Goal: Information Seeking & Learning: Understand process/instructions

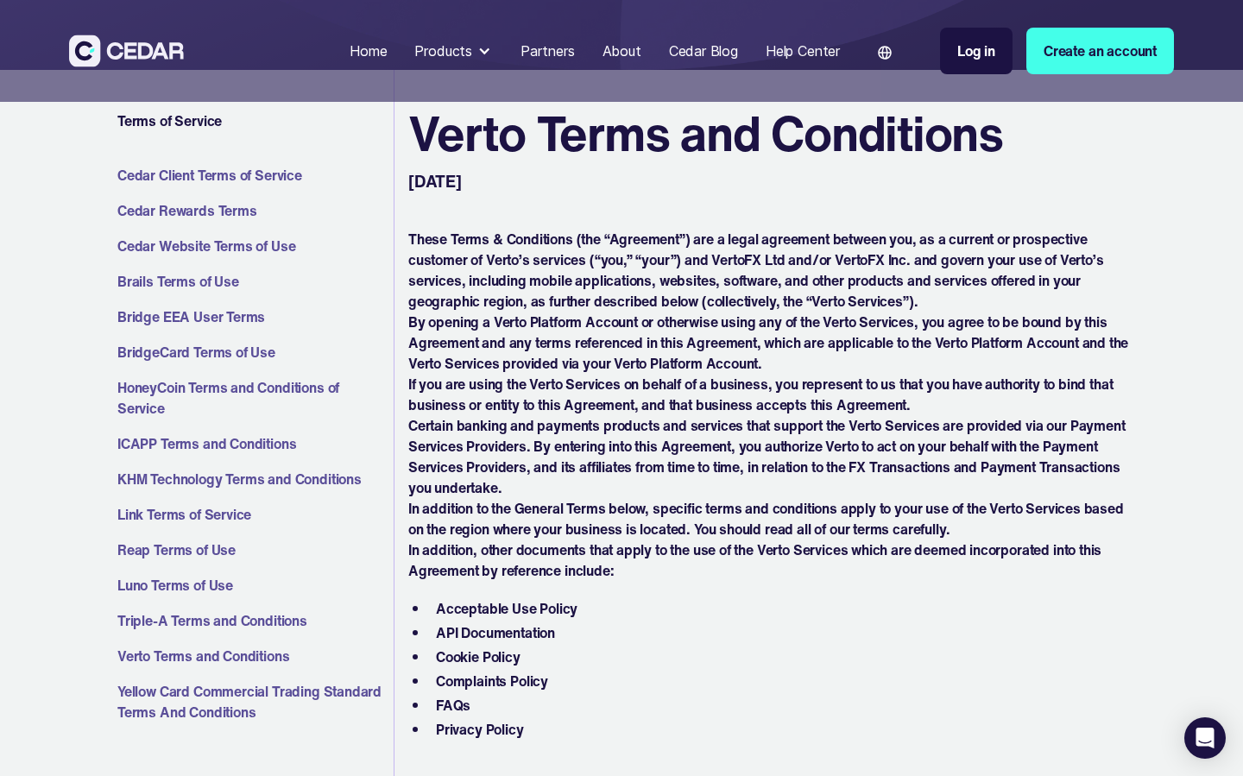
scroll to position [192, 0]
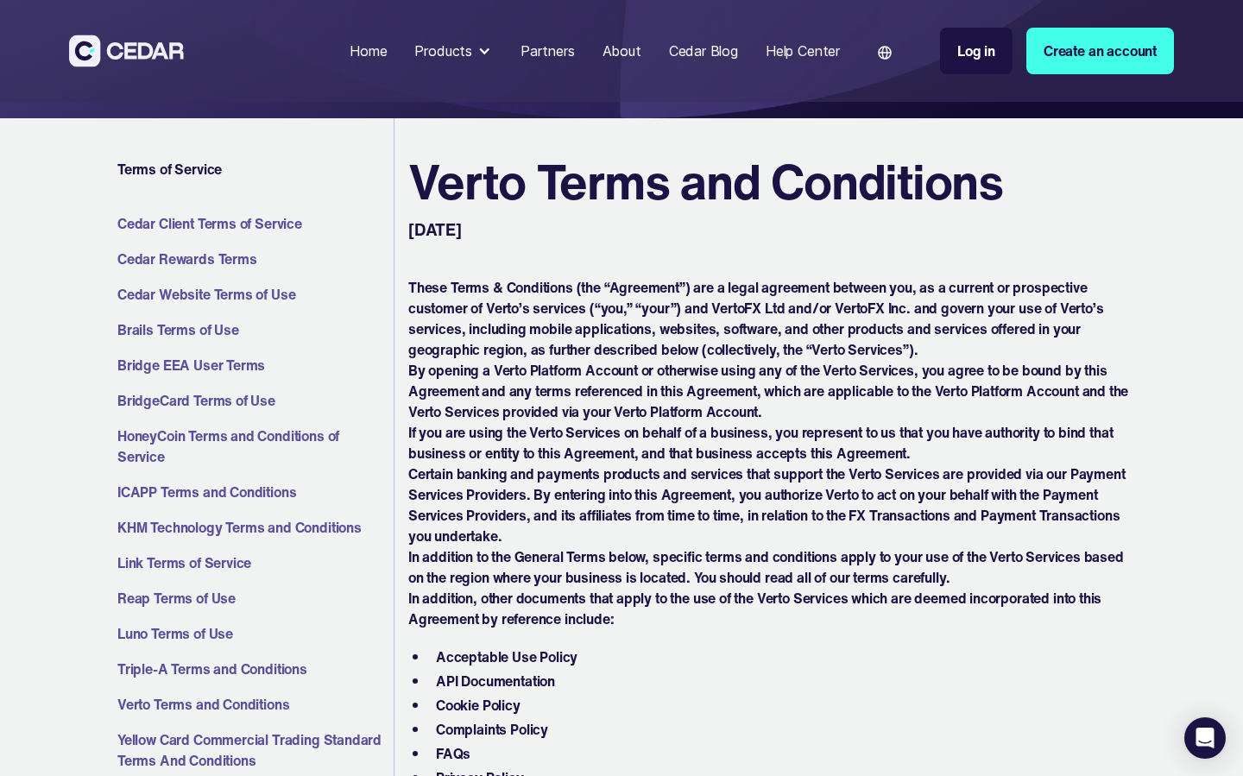
click at [226, 224] on link "Cedar Client Terms of Service" at bounding box center [251, 223] width 269 height 21
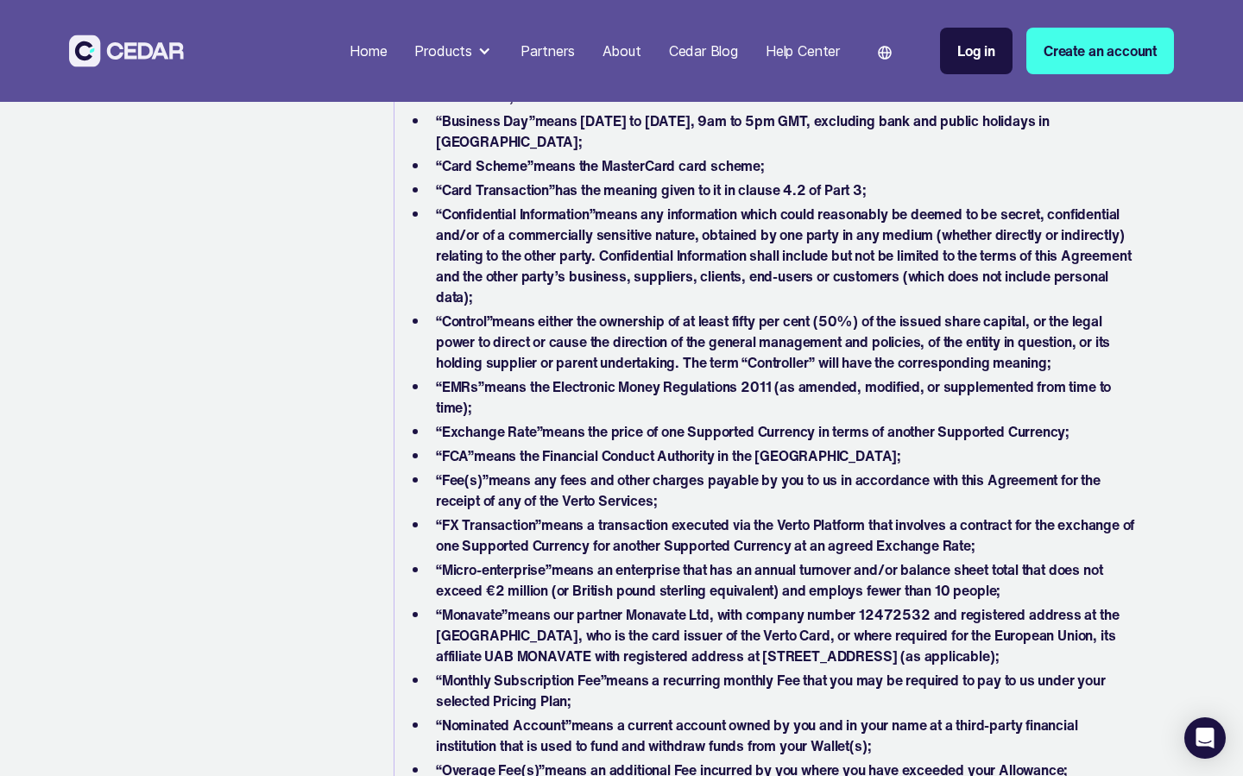
scroll to position [3276, 0]
